Goal: Task Accomplishment & Management: Use online tool/utility

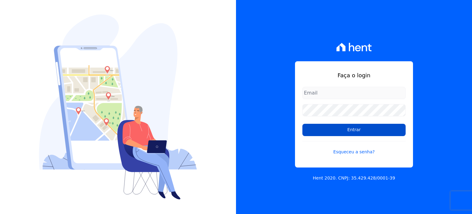
type input "financeiro@bonelliconstrutora.com.br"
click at [367, 129] on input "Entrar" at bounding box center [353, 130] width 103 height 12
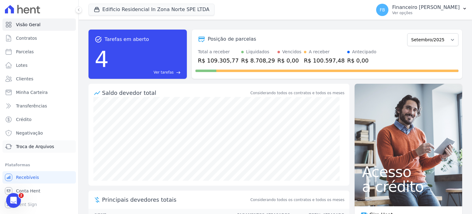
click at [46, 149] on span "Troca de Arquivos" at bounding box center [35, 146] width 38 height 6
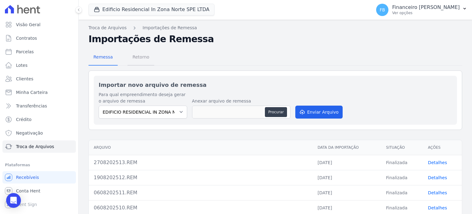
click at [140, 57] on span "Retorno" at bounding box center [141, 57] width 24 height 12
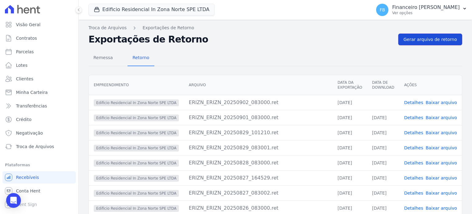
click at [430, 39] on span "Gerar arquivo de retorno" at bounding box center [430, 39] width 53 height 6
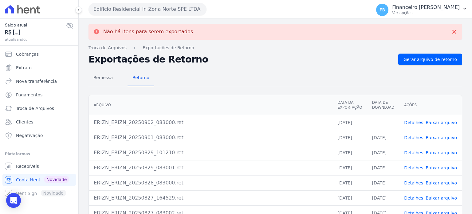
click at [433, 122] on link "Baixar arquivo" at bounding box center [441, 122] width 31 height 5
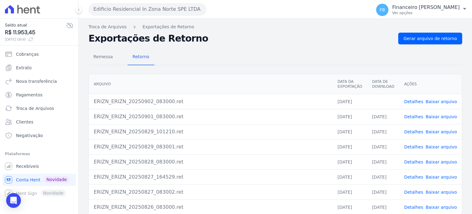
click at [189, 8] on button "Edificio Residencial In Zona Norte SPE LTDA" at bounding box center [148, 9] width 118 height 12
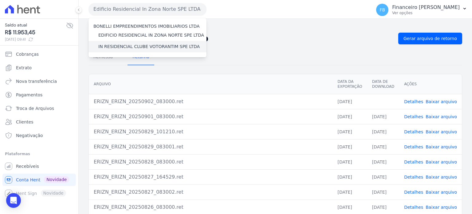
click at [166, 45] on label "IN RESIDENCIAL CLUBE VOTORANTIM SPE LTDA" at bounding box center [148, 46] width 101 height 6
click at [0, 0] on input "IN RESIDENCIAL CLUBE VOTORANTIM SPE LTDA" at bounding box center [0, 0] width 0 height 0
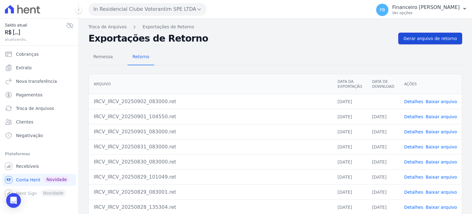
click at [433, 37] on span "Gerar arquivo de retorno" at bounding box center [430, 38] width 53 height 6
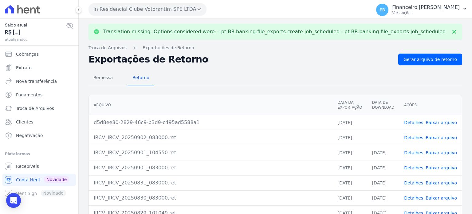
click at [442, 137] on link "Baixar arquivo" at bounding box center [441, 137] width 31 height 5
click at [452, 123] on link "Baixar arquivo" at bounding box center [441, 122] width 31 height 5
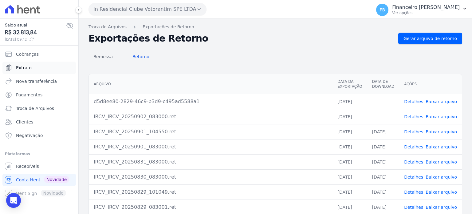
click at [48, 69] on link "Extrato" at bounding box center [38, 67] width 73 height 12
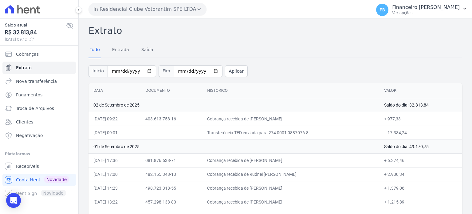
scroll to position [136, 0]
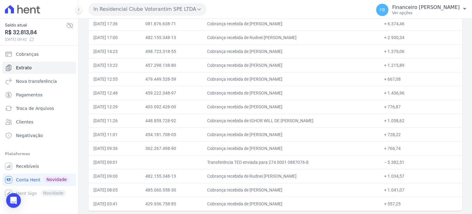
drag, startPoint x: 94, startPoint y: 89, endPoint x: 461, endPoint y: 205, distance: 384.5
click at [461, 205] on div "Data Documento Histórico Valor [DATE] Saldo do dia: 32.813,84 [DATE] 09:22 403.…" at bounding box center [275, 78] width 393 height 269
click at [117, 10] on button "In Residencial Clube Votorantim SPE LTDA" at bounding box center [148, 9] width 118 height 12
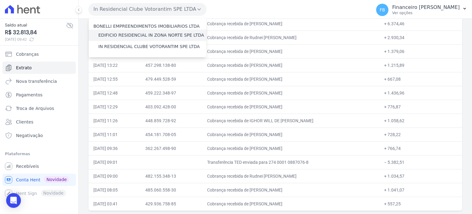
click at [133, 35] on label "EDIFICIO RESIDENCIAL IN ZONA NORTE SPE LTDA" at bounding box center [151, 35] width 106 height 6
click at [0, 0] on input "EDIFICIO RESIDENCIAL IN ZONA NORTE SPE LTDA" at bounding box center [0, 0] width 0 height 0
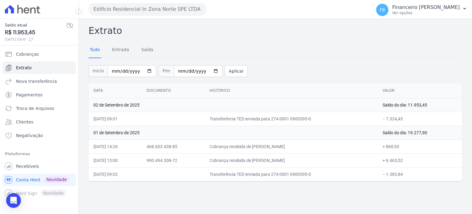
click at [153, 8] on button "Edificio Residencial In Zona Norte SPE LTDA" at bounding box center [148, 9] width 118 height 12
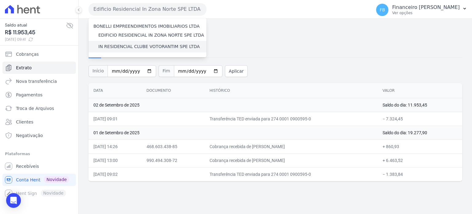
click at [151, 48] on label "IN RESIDENCIAL CLUBE VOTORANTIM SPE LTDA" at bounding box center [148, 46] width 101 height 6
click at [0, 0] on input "IN RESIDENCIAL CLUBE VOTORANTIM SPE LTDA" at bounding box center [0, 0] width 0 height 0
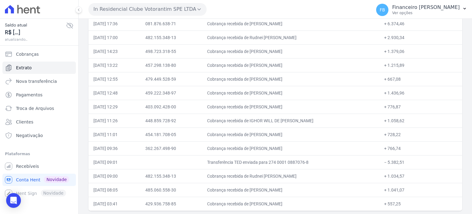
scroll to position [44, 0]
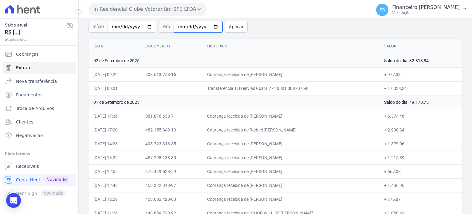
click at [207, 26] on input "[DATE]" at bounding box center [198, 27] width 49 height 12
type input "[DATE]"
click at [226, 29] on button "Aplicar" at bounding box center [236, 27] width 23 height 12
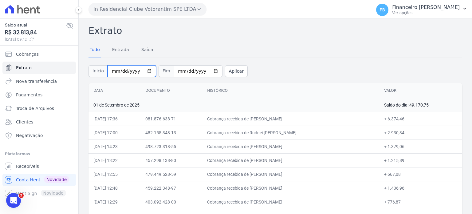
click at [144, 70] on input "[DATE]" at bounding box center [132, 71] width 49 height 12
type input "2025-08-30"
click at [225, 70] on button "Aplicar" at bounding box center [236, 71] width 23 height 12
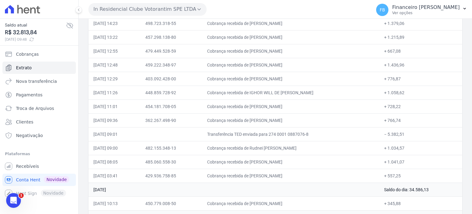
scroll to position [150, 0]
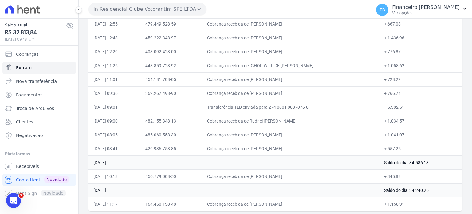
click at [152, 8] on button "In Residencial Clube Votorantim SPE LTDA" at bounding box center [148, 9] width 118 height 12
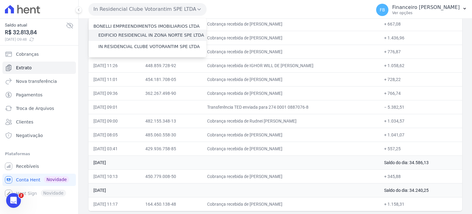
click at [150, 35] on label "EDIFICIO RESIDENCIAL IN ZONA NORTE SPE LTDA" at bounding box center [151, 35] width 106 height 6
click at [0, 0] on input "EDIFICIO RESIDENCIAL IN ZONA NORTE SPE LTDA" at bounding box center [0, 0] width 0 height 0
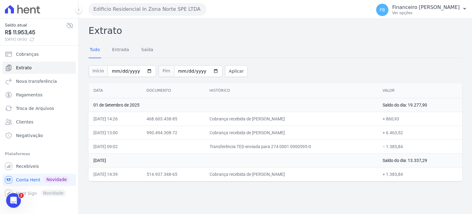
scroll to position [0, 0]
